Goal: Information Seeking & Learning: Learn about a topic

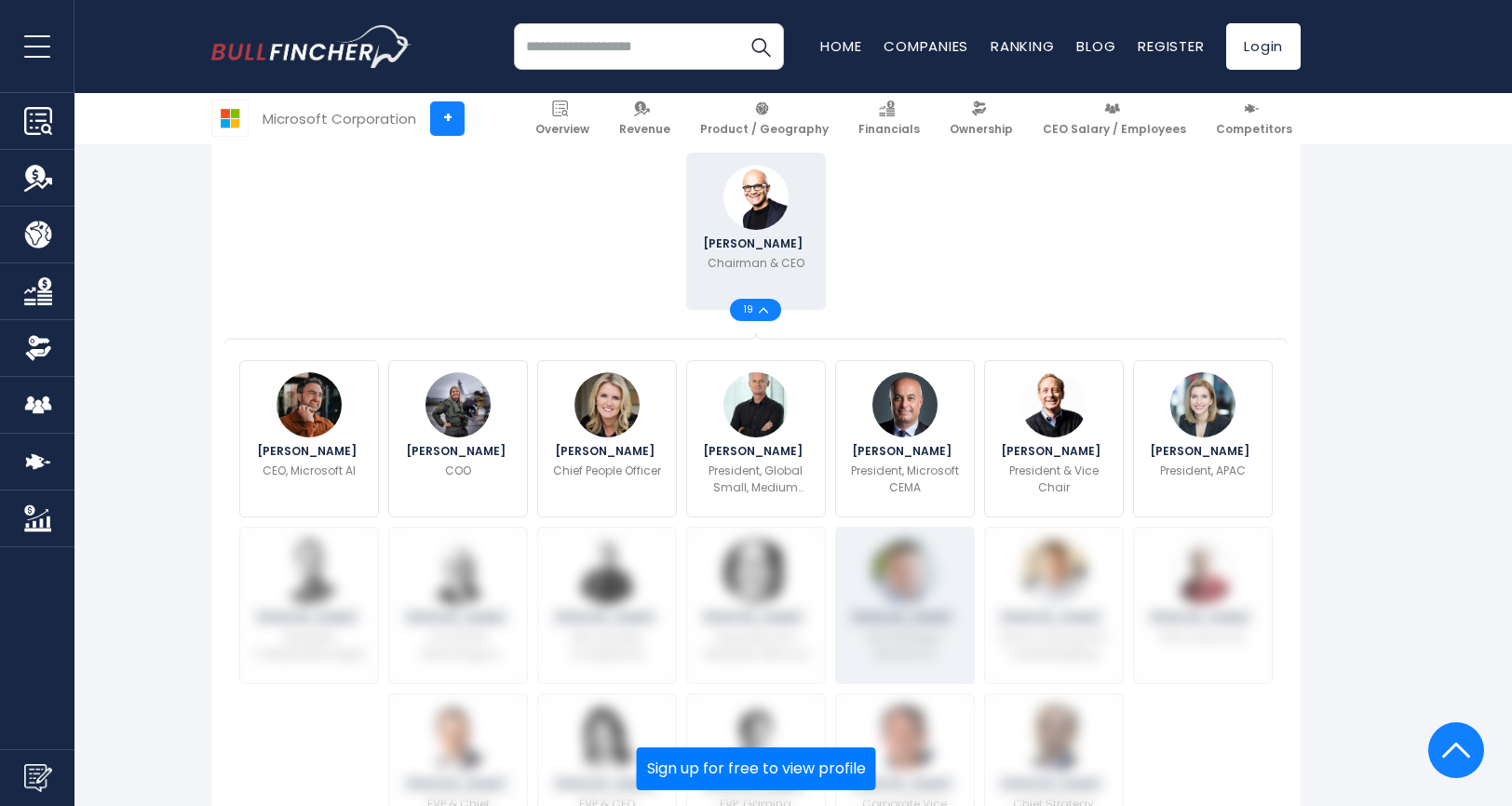
scroll to position [485, 0]
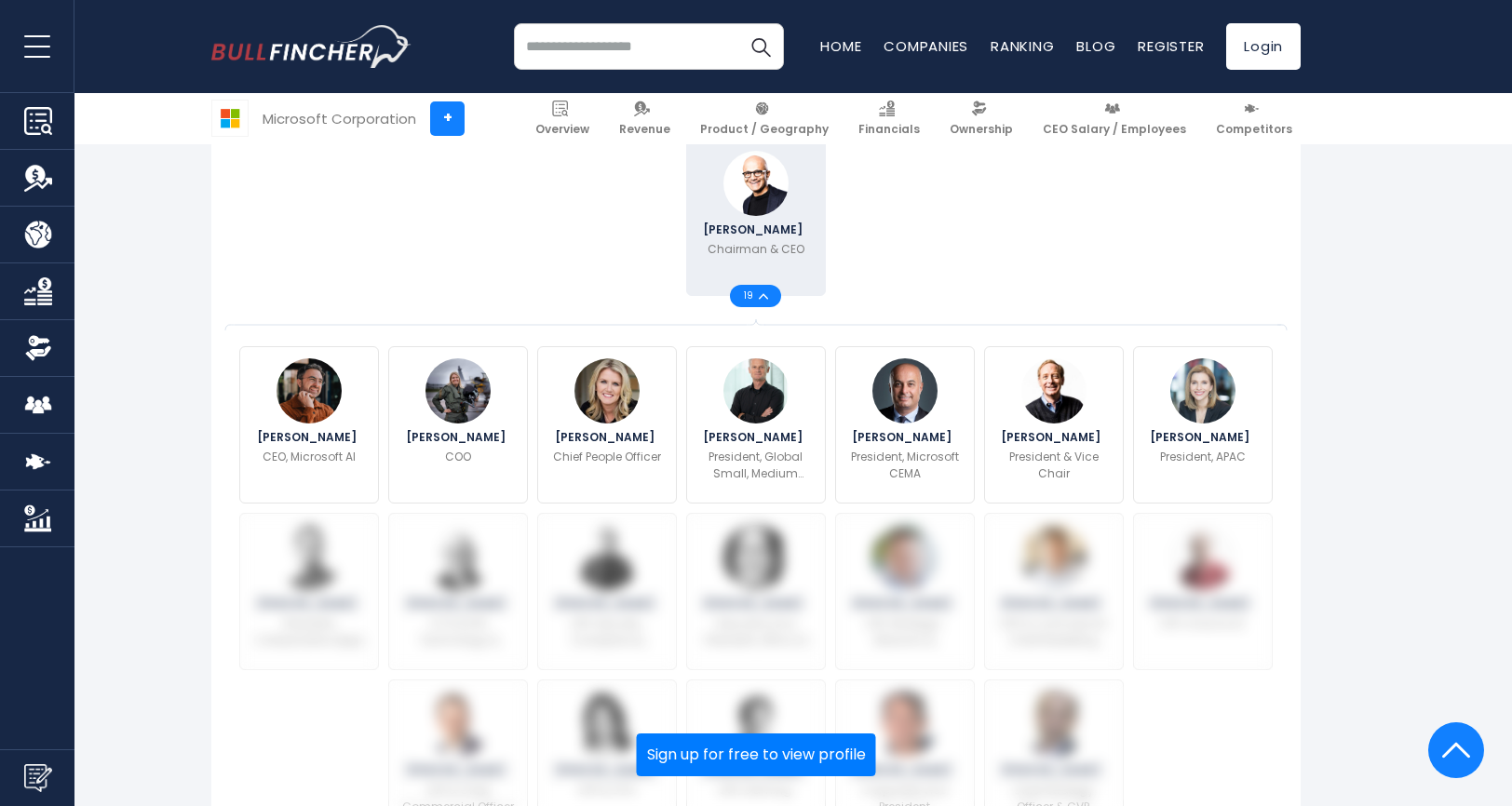
click at [763, 293] on img at bounding box center [763, 296] width 9 height 7
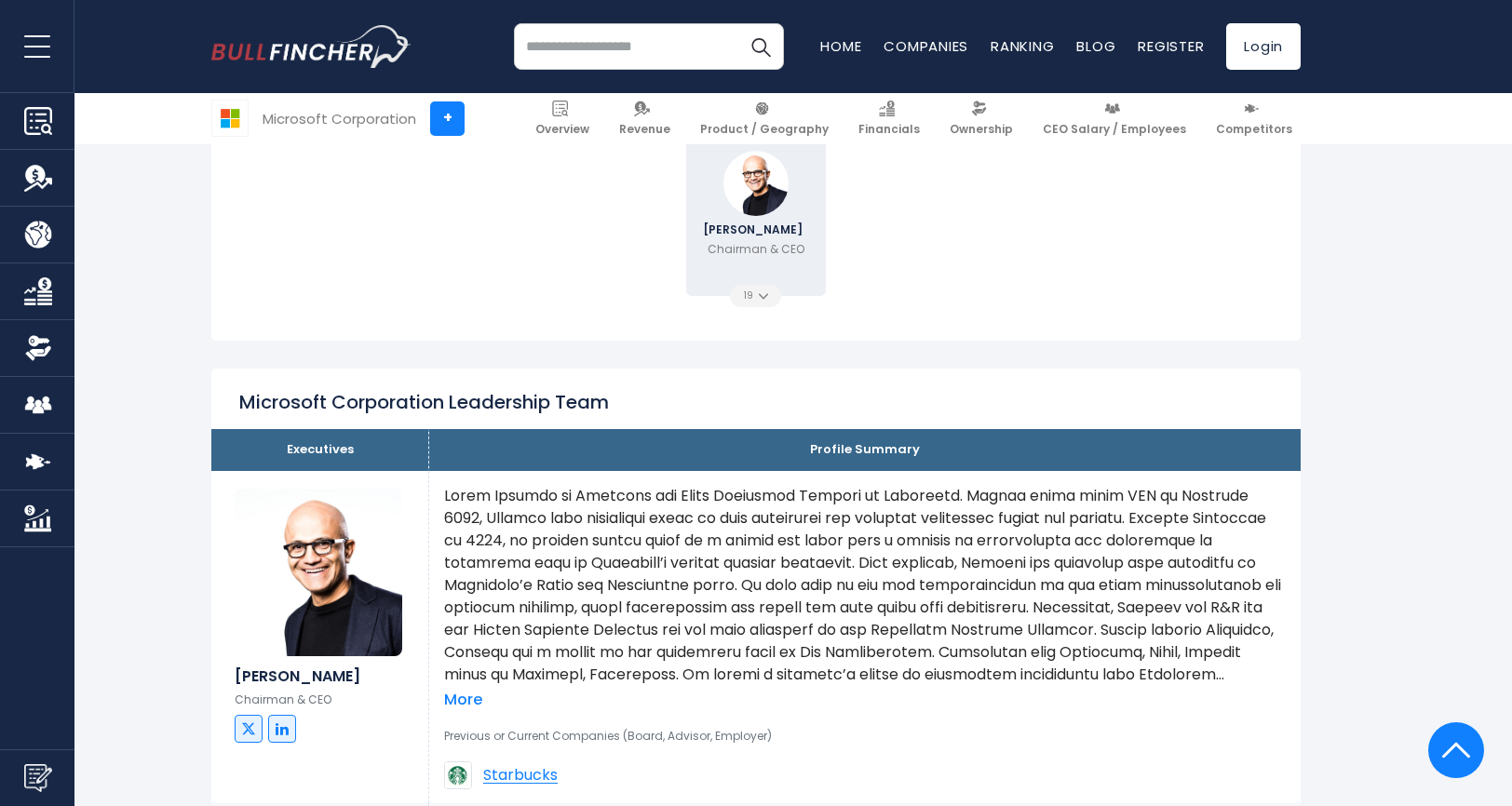
click at [763, 293] on img at bounding box center [763, 296] width 9 height 7
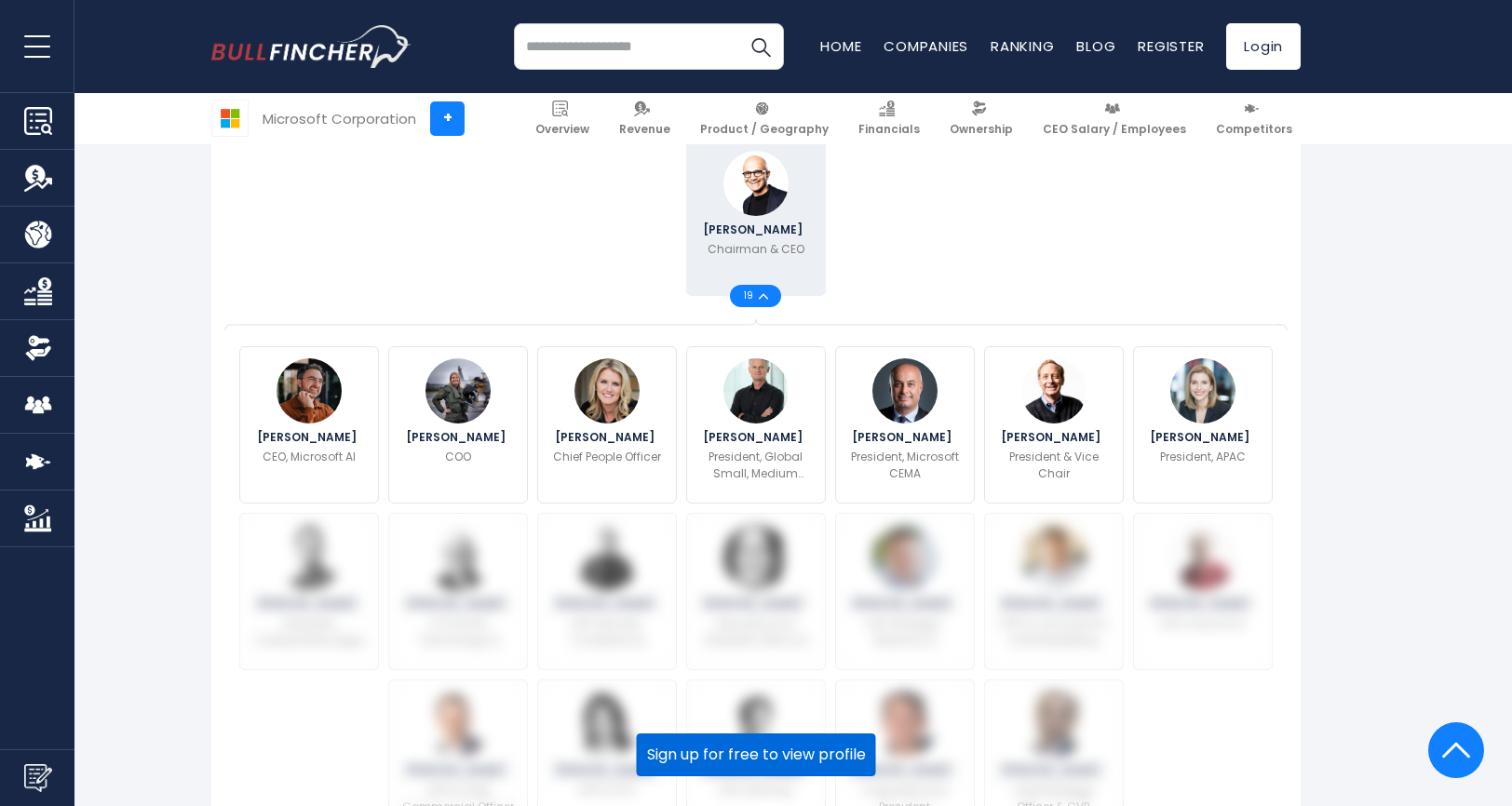
click at [730, 761] on button "Sign up for free to view profile" at bounding box center [756, 754] width 239 height 43
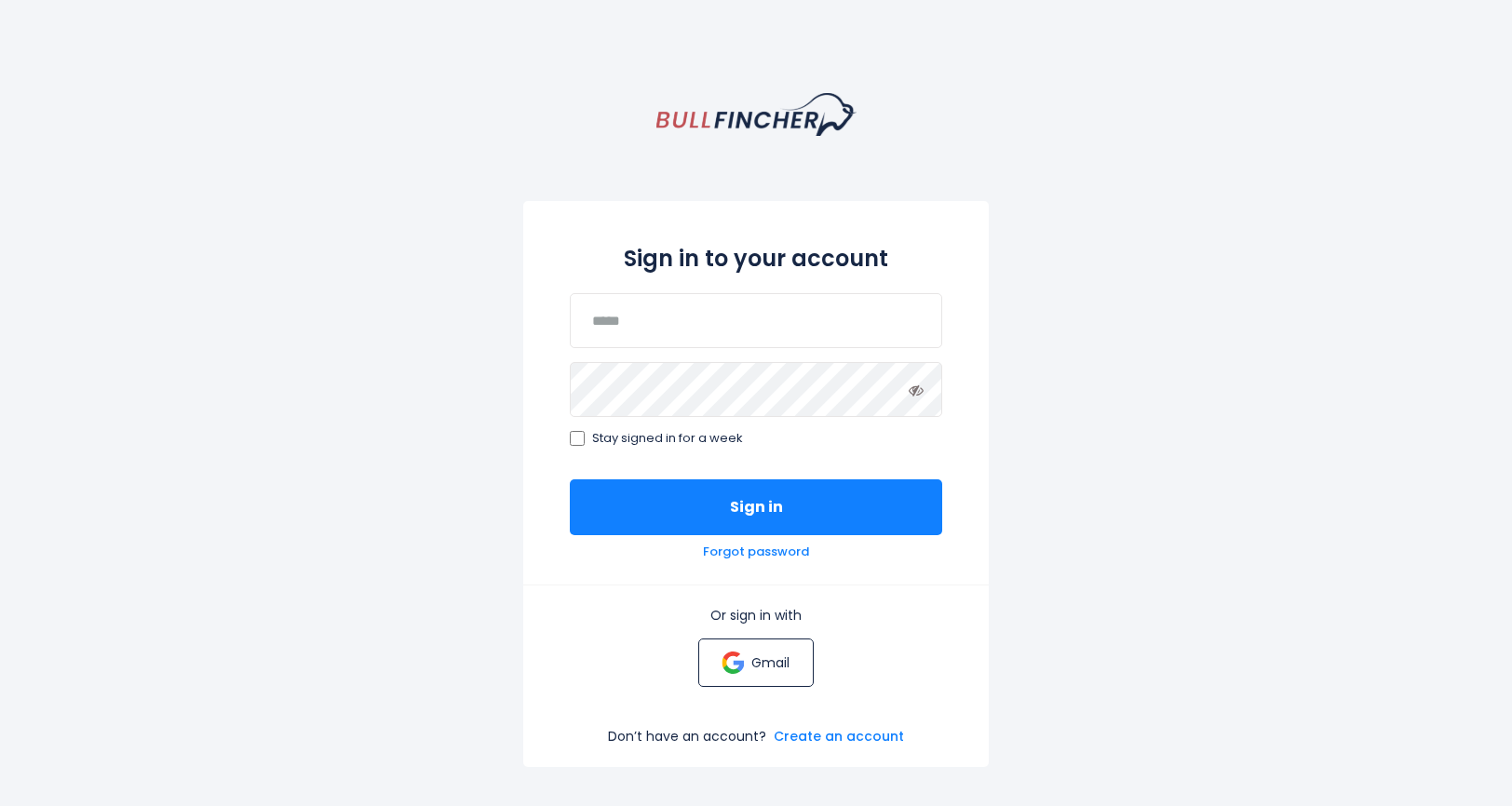
click at [747, 655] on link "Gmail" at bounding box center [756, 662] width 115 height 48
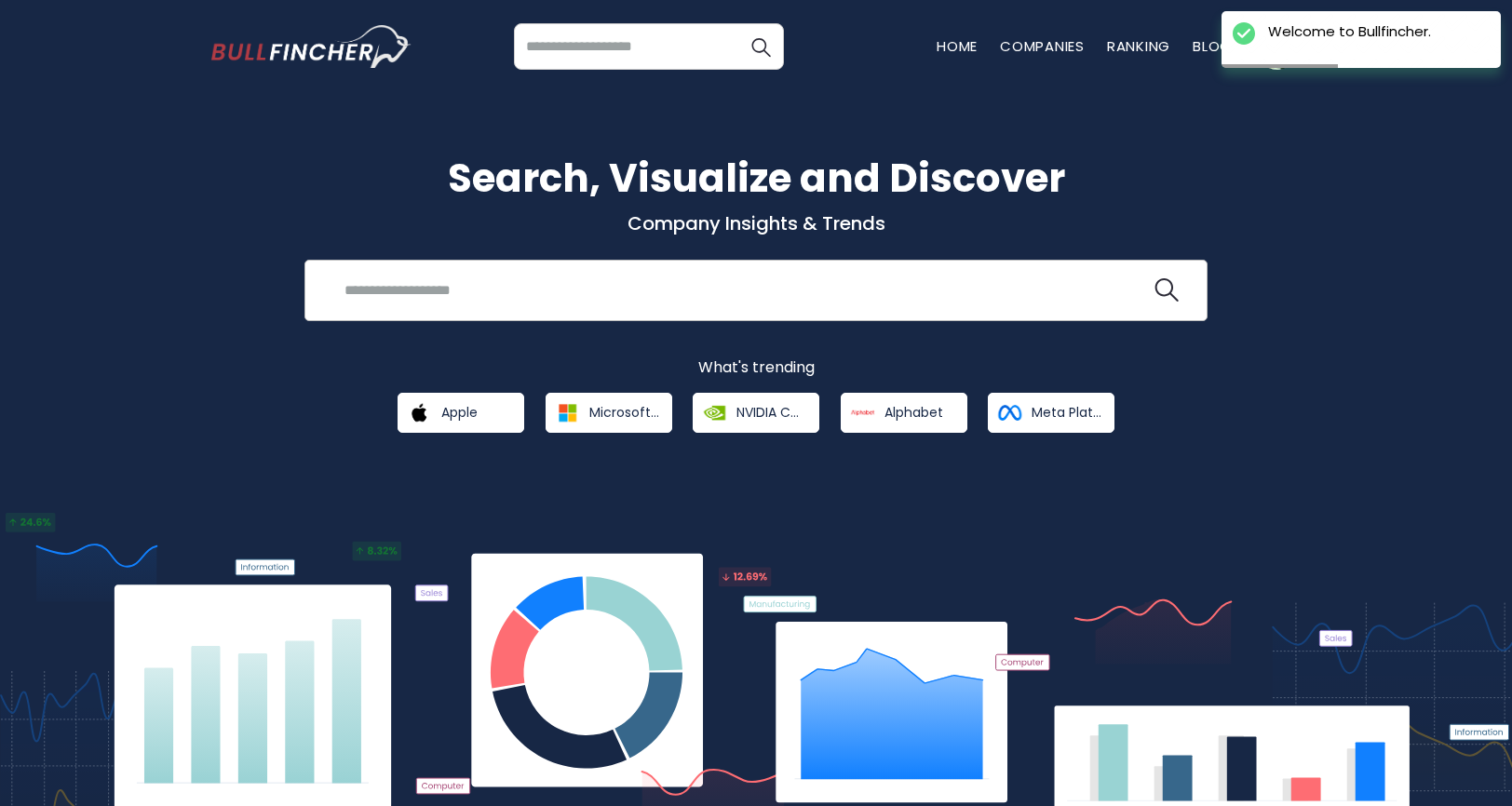
click at [511, 290] on input "search" at bounding box center [742, 290] width 817 height 35
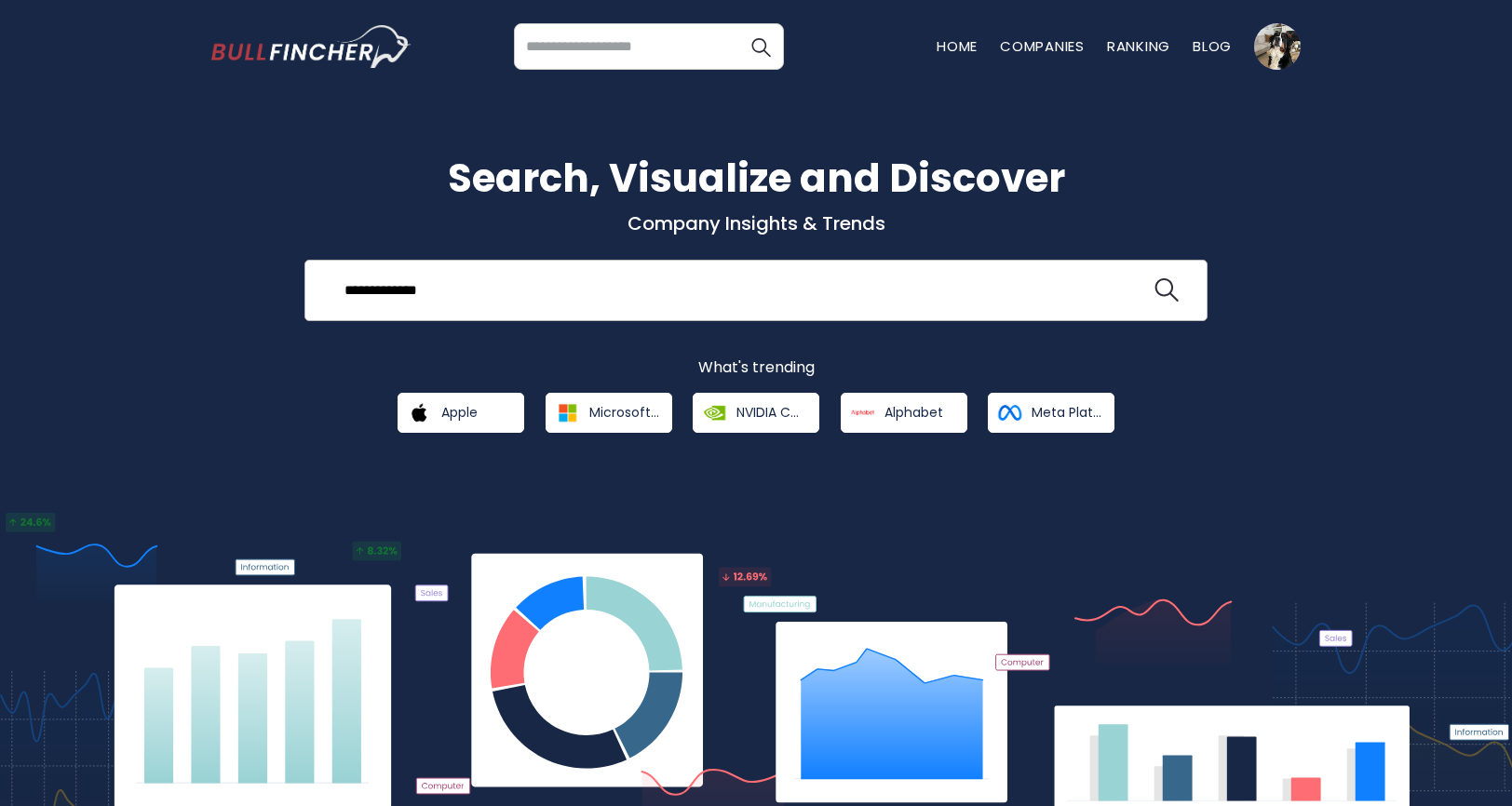
type input "**********"
click at [1154, 278] on button at bounding box center [1166, 290] width 24 height 24
click at [1169, 284] on img "search icon" at bounding box center [1166, 290] width 24 height 24
click at [602, 418] on span "Microsoft Corporation" at bounding box center [623, 411] width 70 height 17
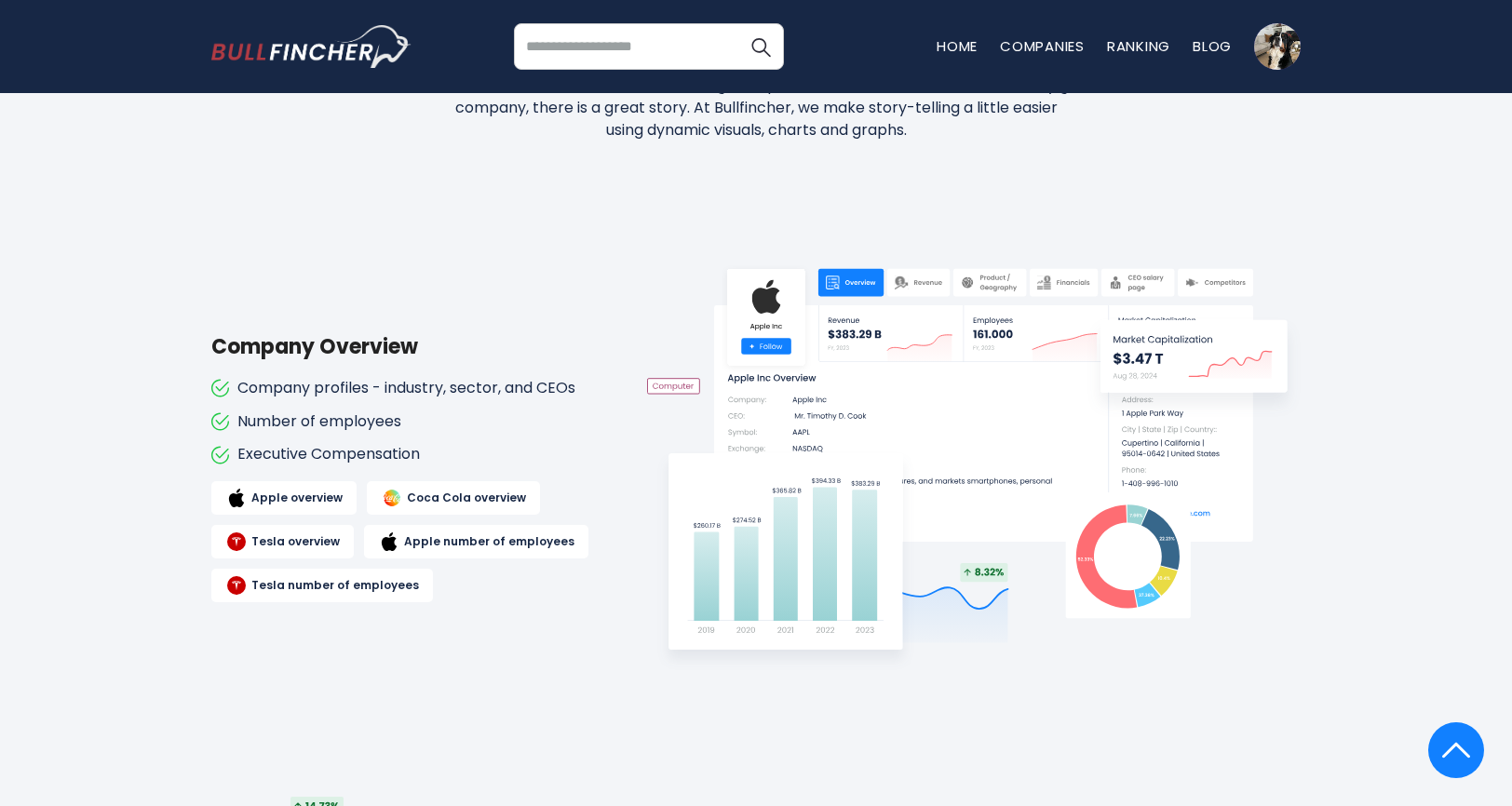
scroll to position [908, 0]
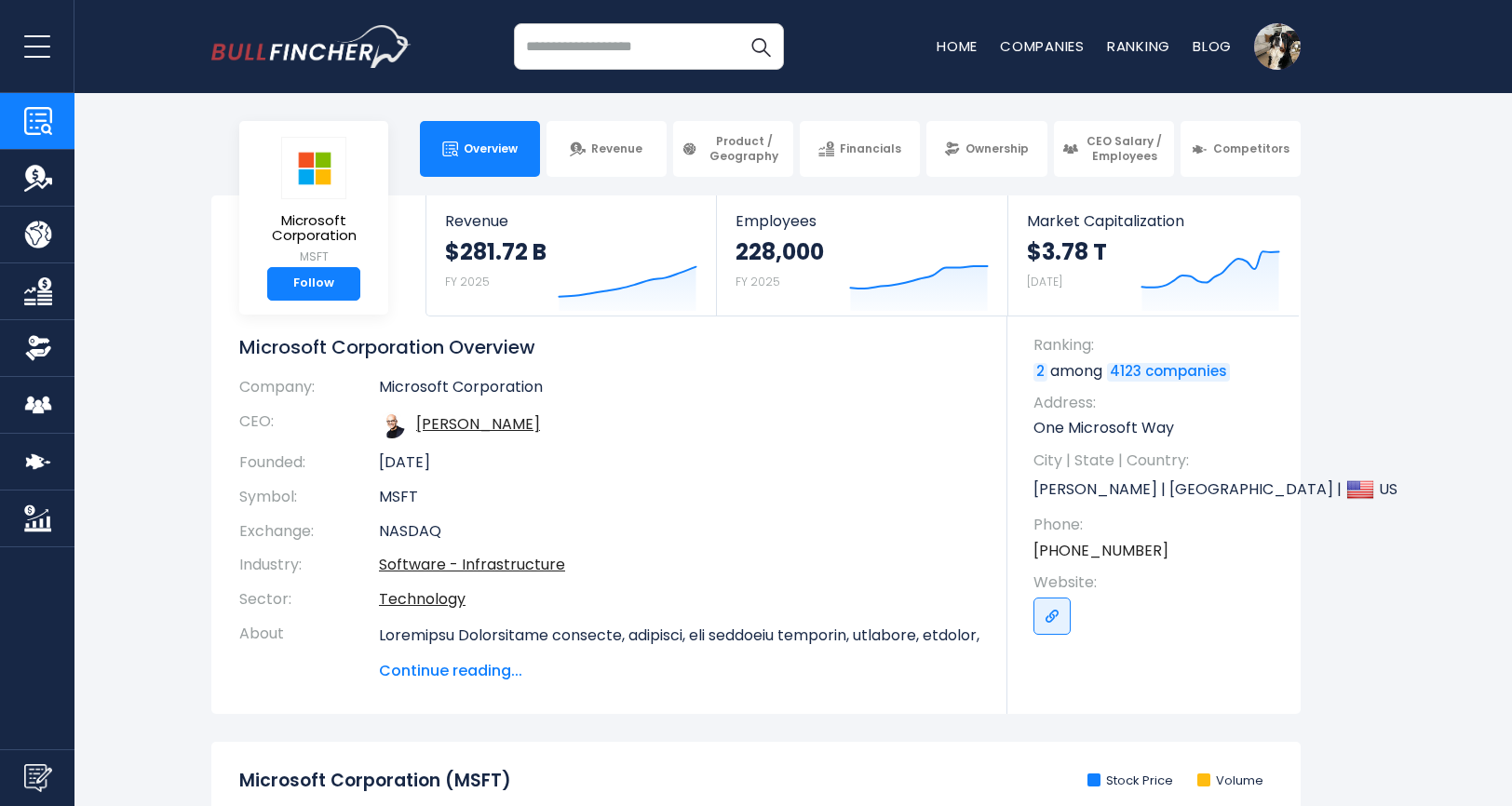
click at [256, 426] on th "CEO:" at bounding box center [309, 424] width 140 height 41
click at [44, 407] on img "Company Employees" at bounding box center [38, 404] width 28 height 28
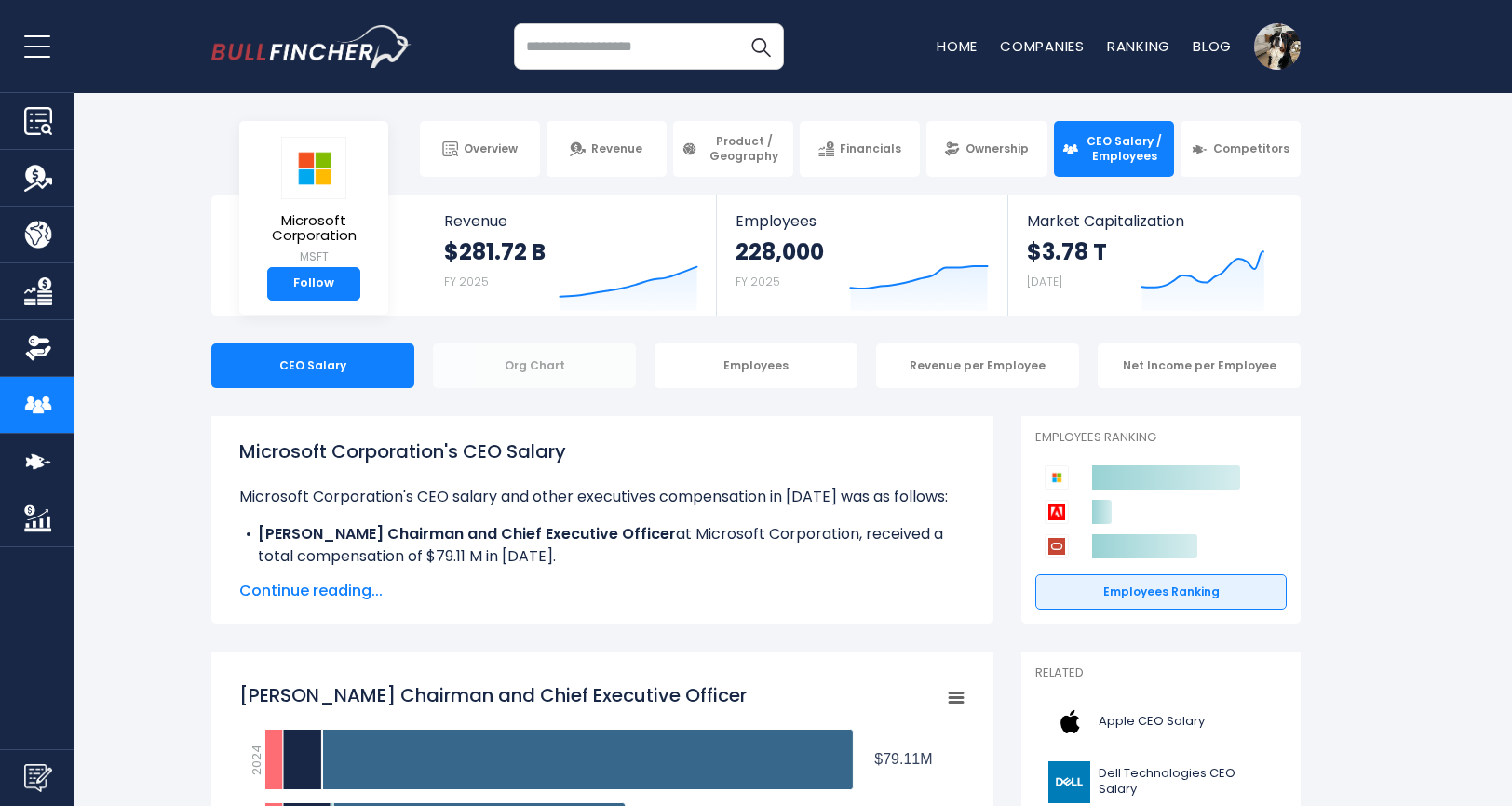
click at [545, 358] on div "Org Chart" at bounding box center [533, 365] width 203 height 45
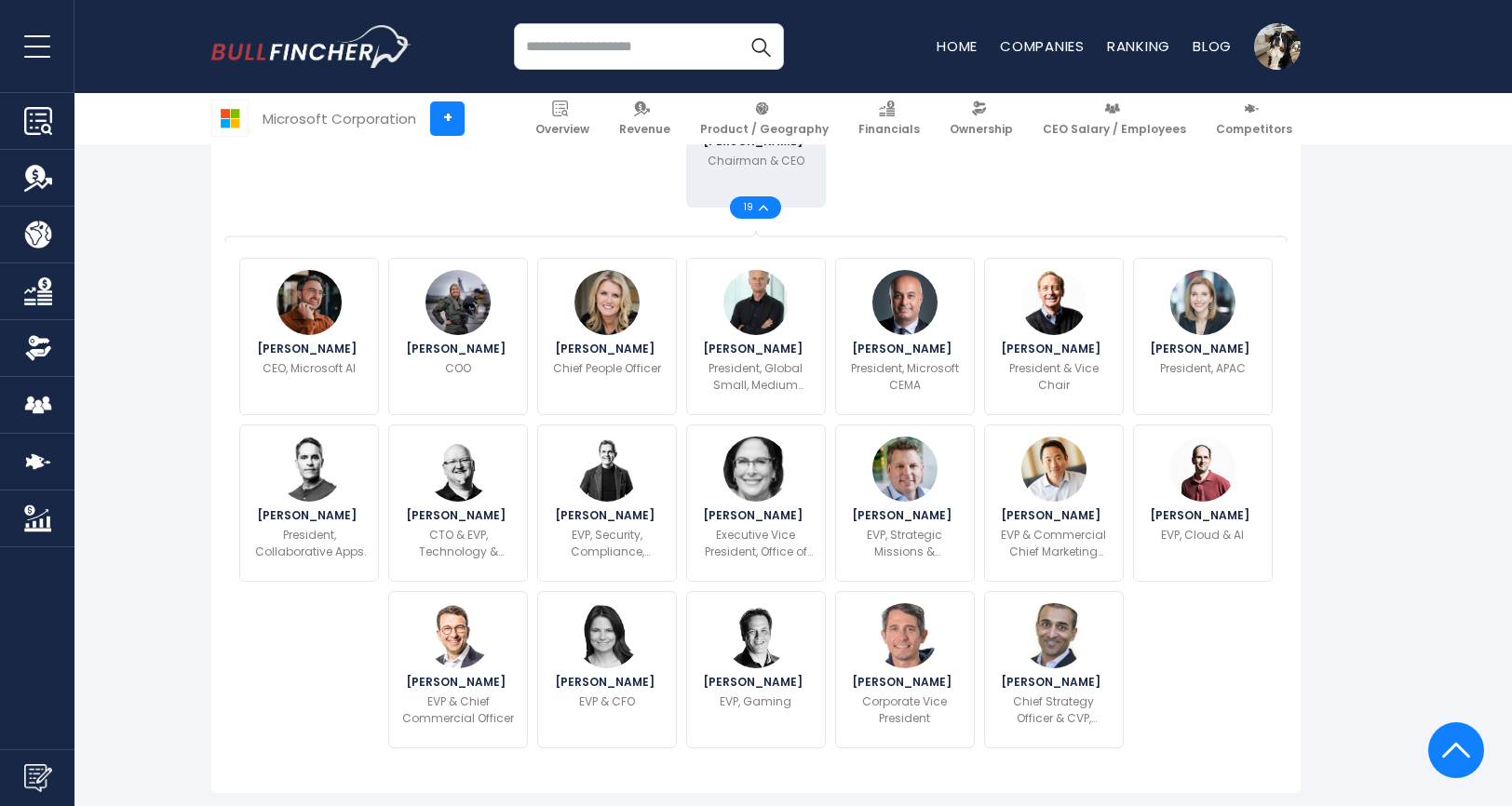
scroll to position [636, 0]
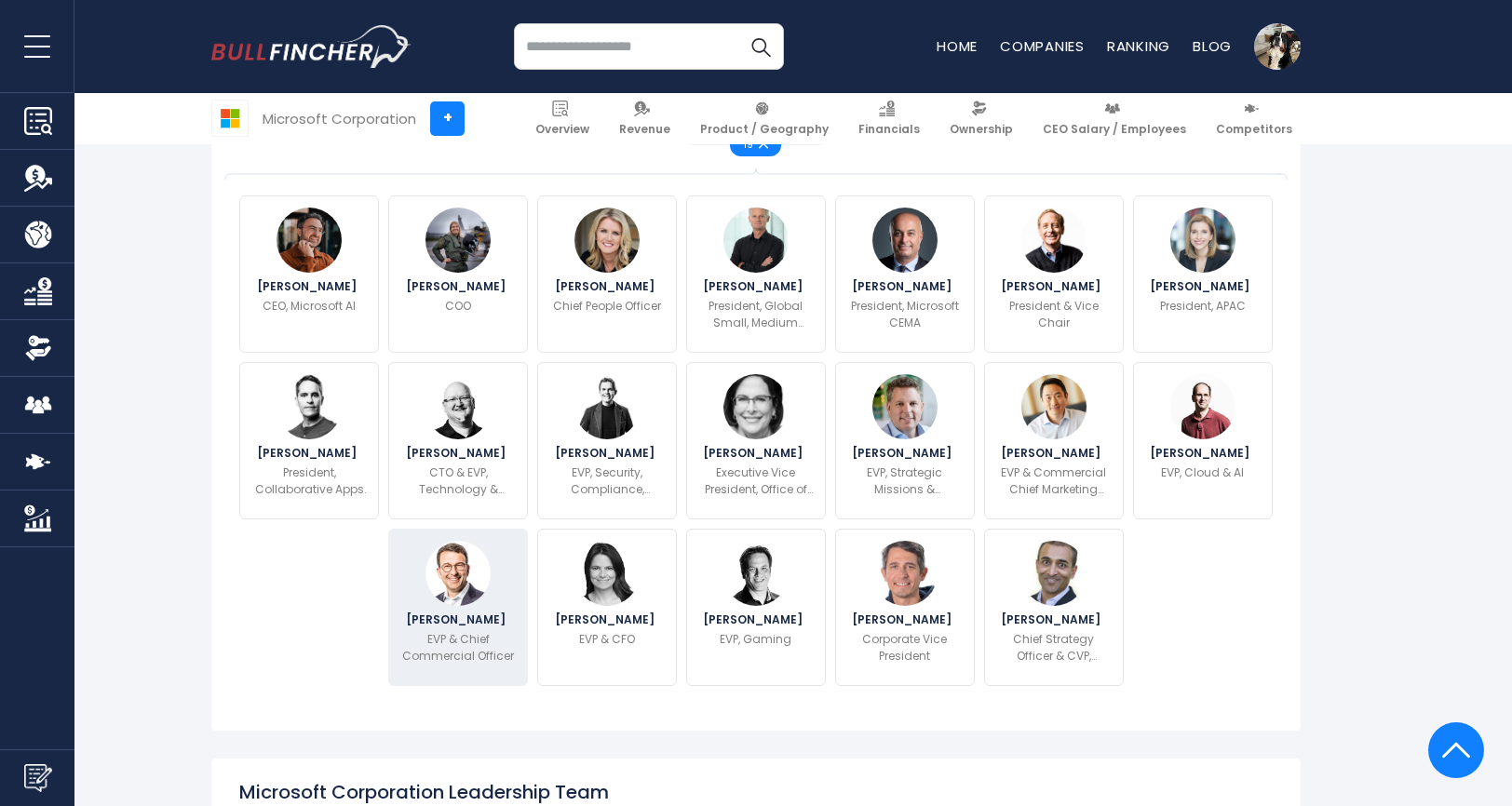
click at [449, 598] on img at bounding box center [458, 574] width 65 height 65
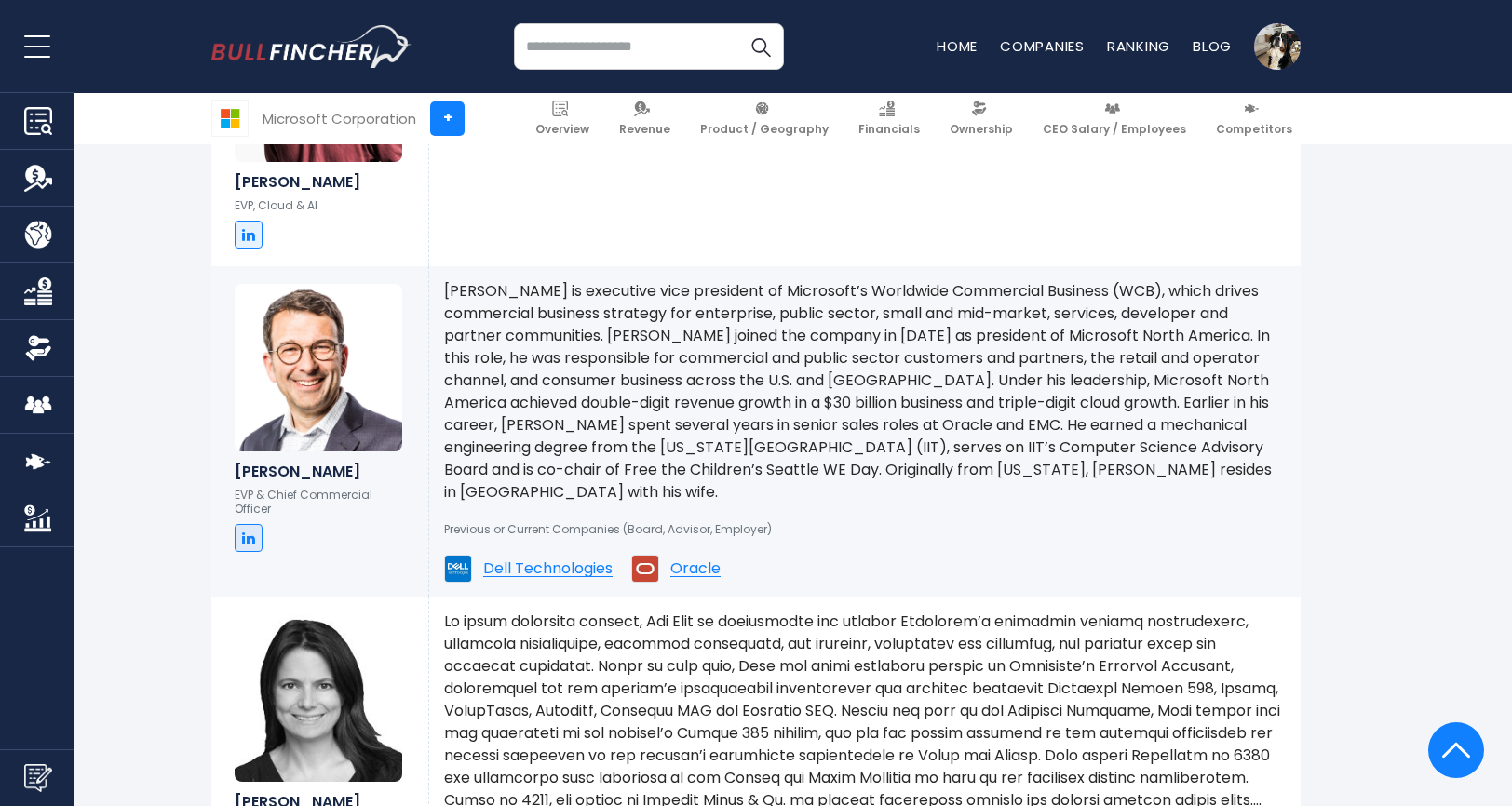
scroll to position [5892, 0]
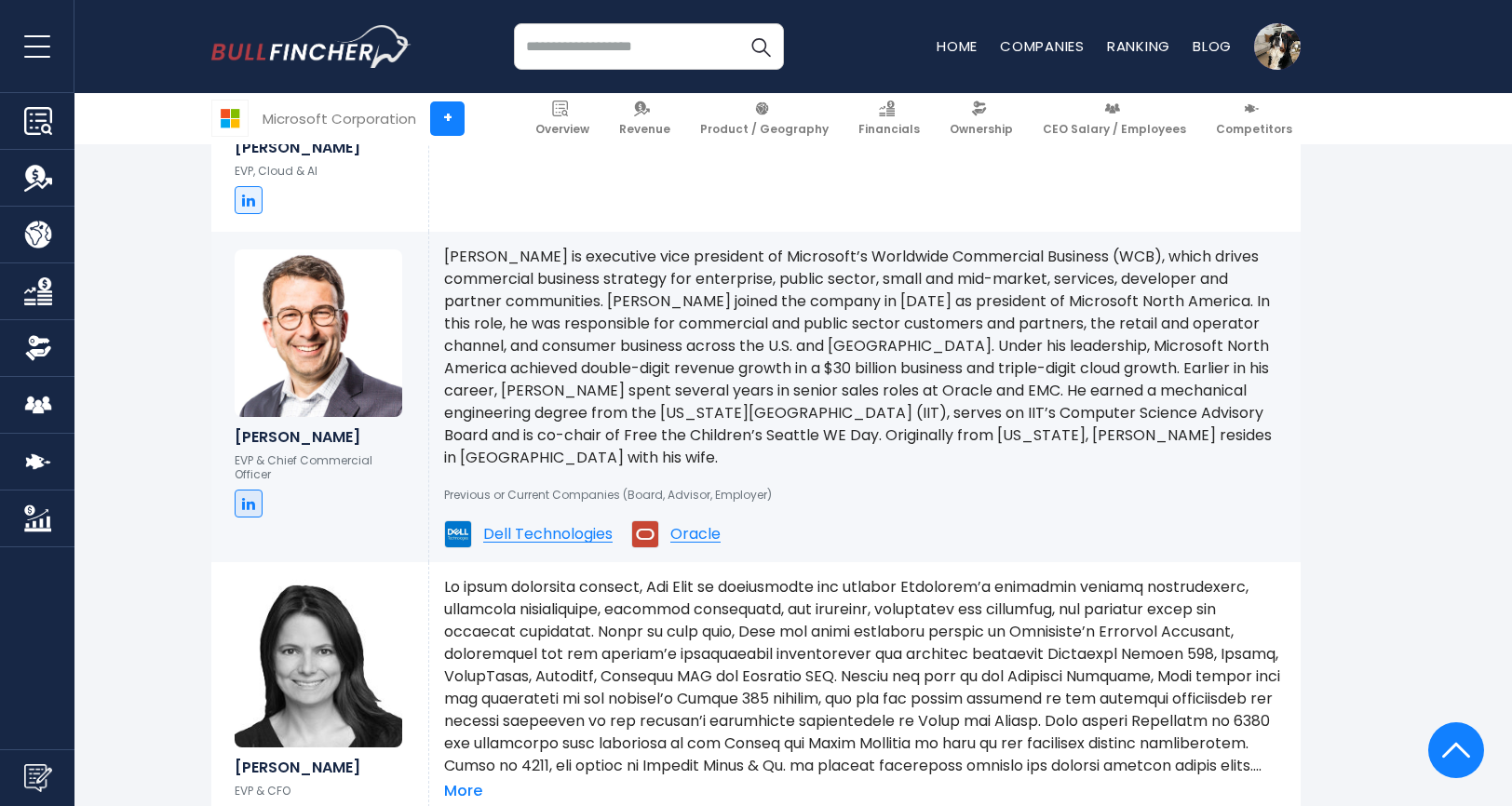
click at [327, 329] on img at bounding box center [318, 332] width 167 height 167
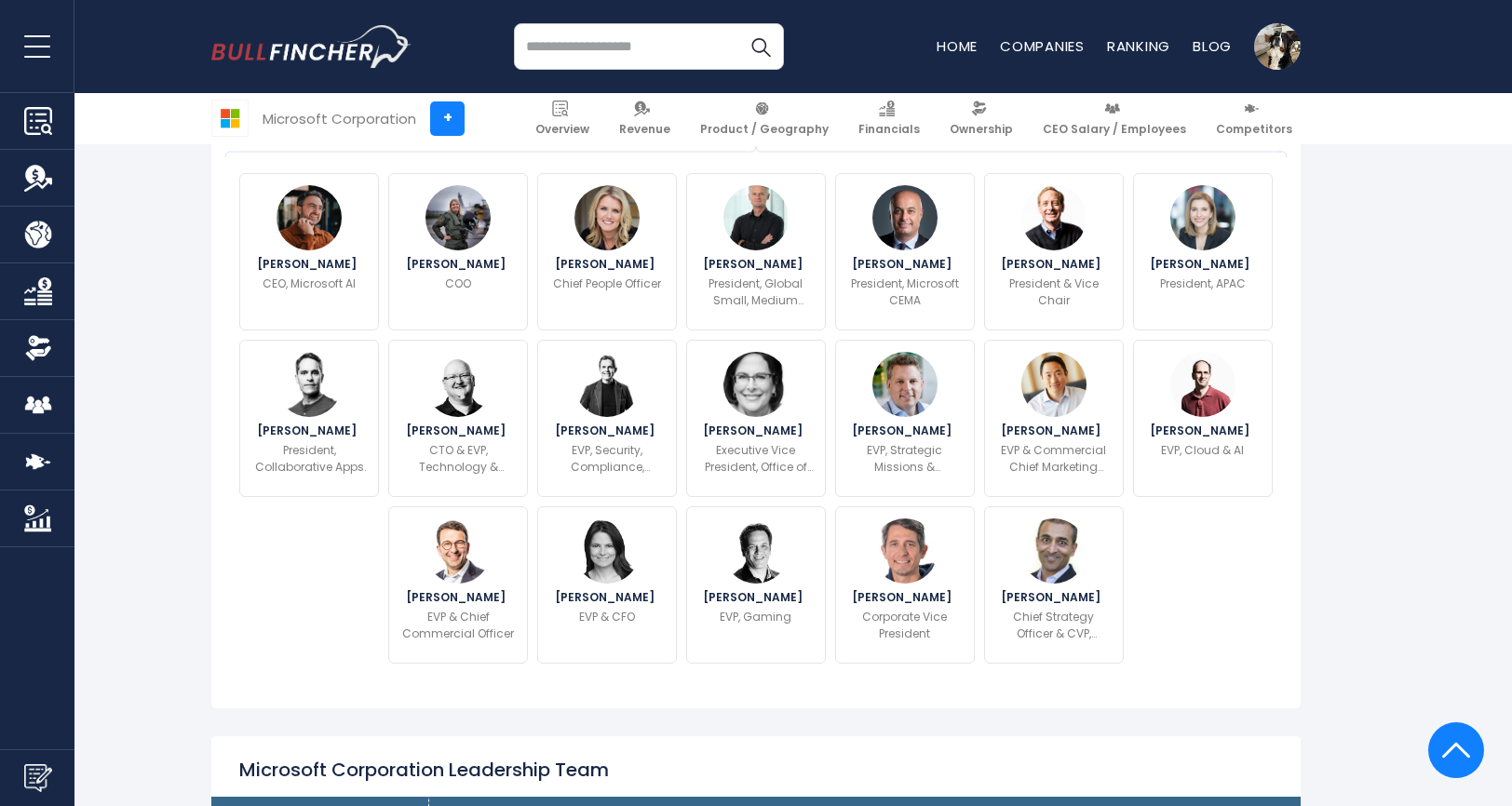
scroll to position [642, 0]
